Goal: Information Seeking & Learning: Learn about a topic

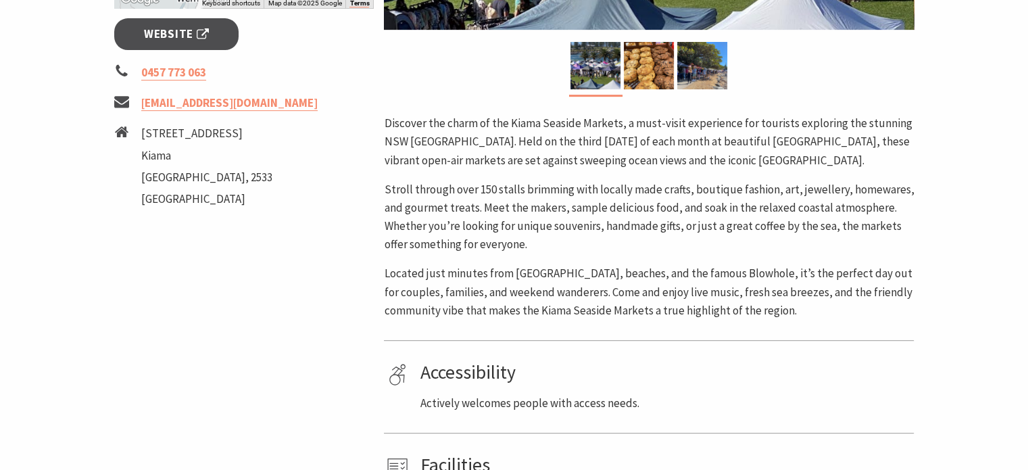
scroll to position [572, 0]
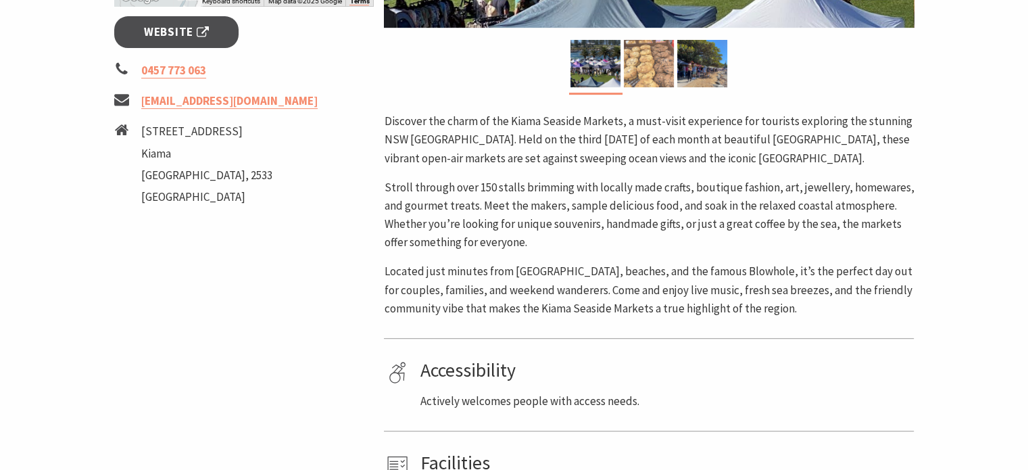
click at [664, 56] on img at bounding box center [649, 63] width 50 height 47
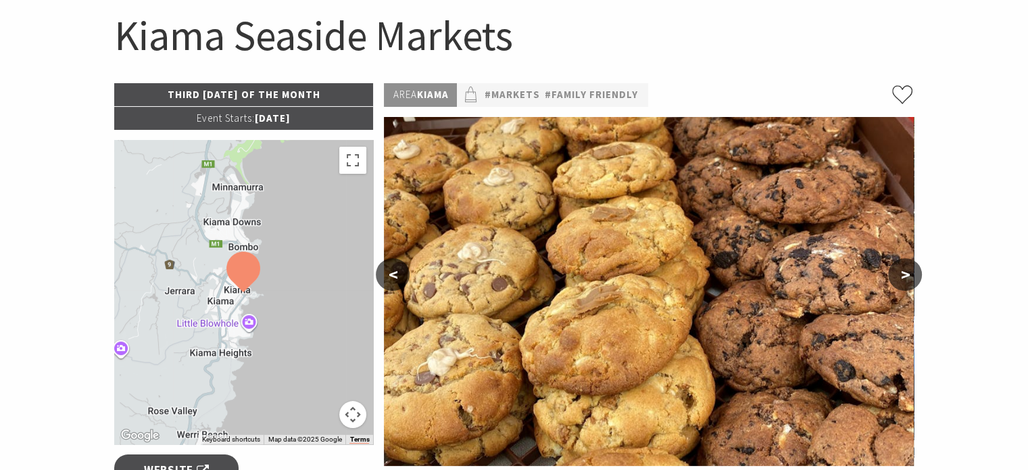
scroll to position [0, 0]
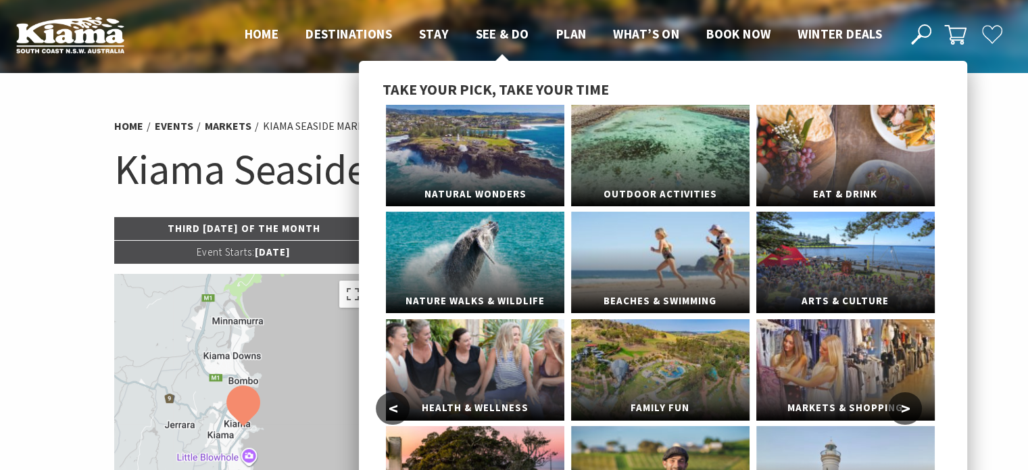
click at [501, 37] on span "See & Do" at bounding box center [502, 34] width 53 height 16
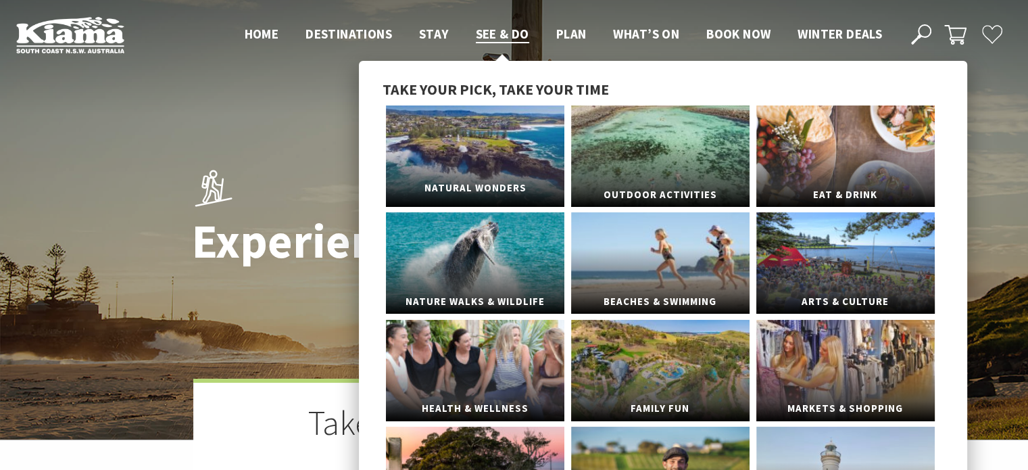
click at [508, 153] on link "Natural Wonders" at bounding box center [475, 155] width 178 height 101
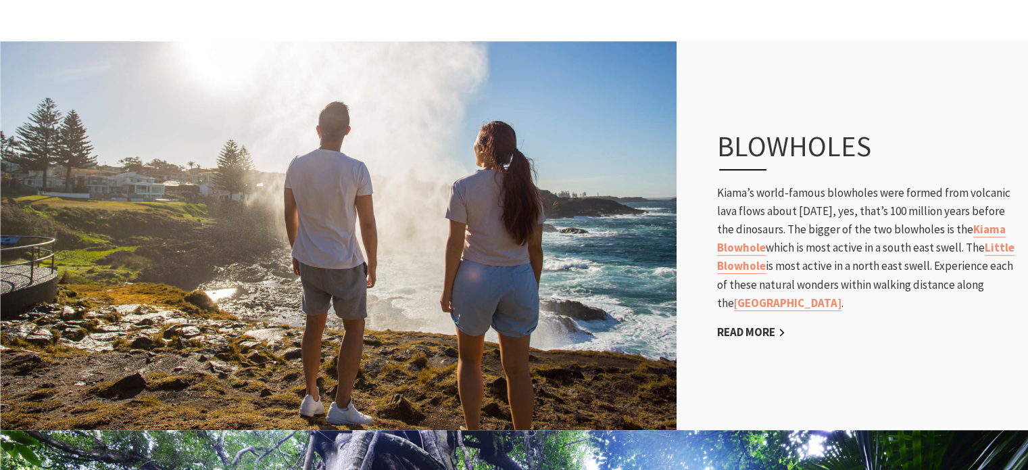
scroll to position [694, 0]
click at [757, 333] on link "Read More" at bounding box center [751, 332] width 68 height 16
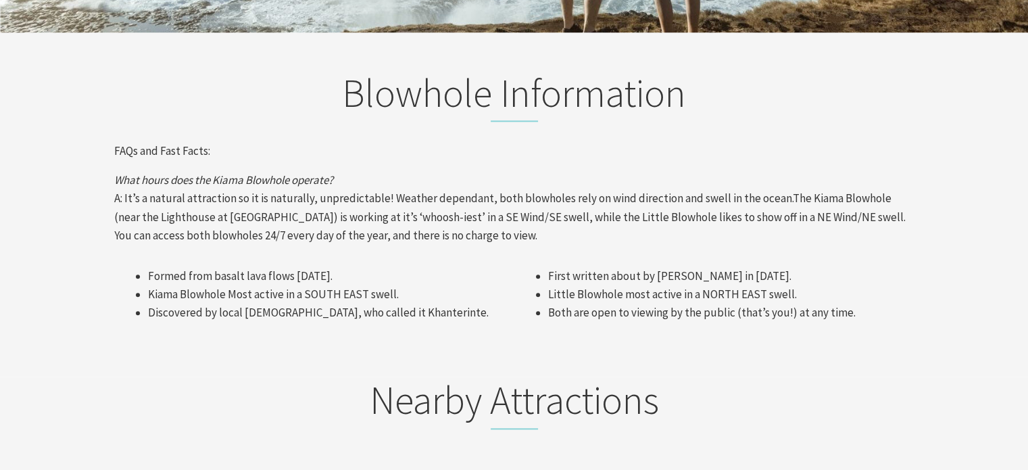
scroll to position [1444, 0]
